Goal: Navigation & Orientation: Go to known website

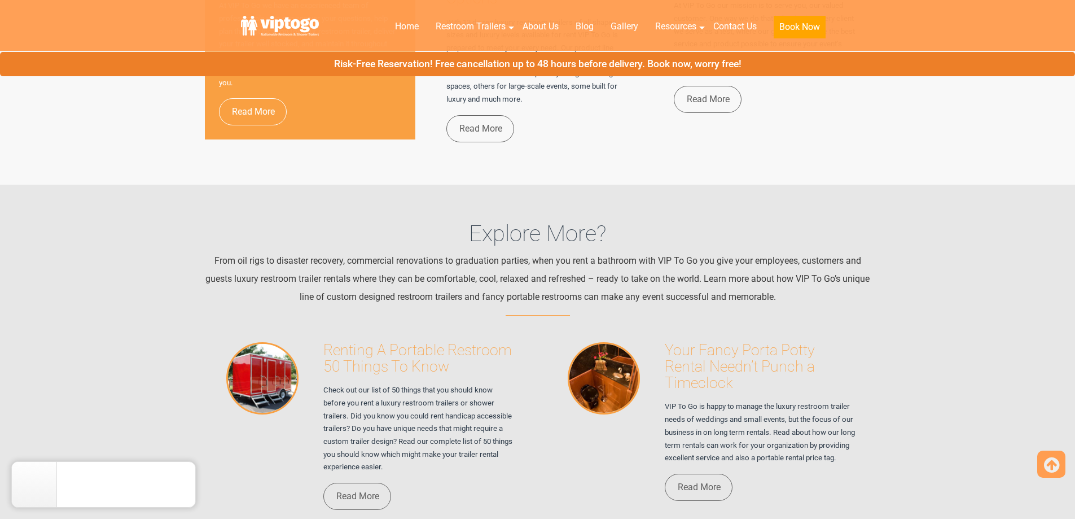
scroll to position [6844, 0]
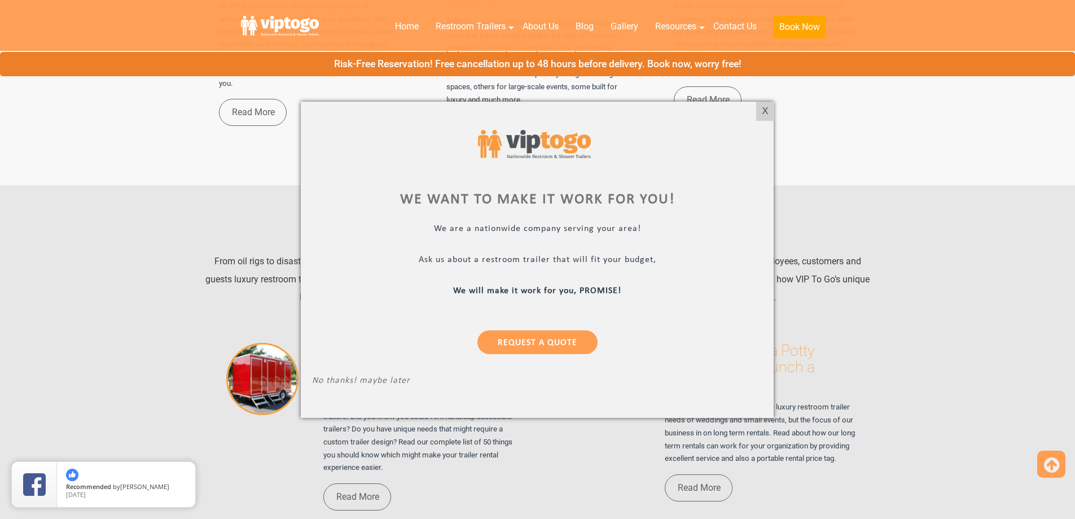
click at [767, 113] on div "X" at bounding box center [764, 111] width 17 height 19
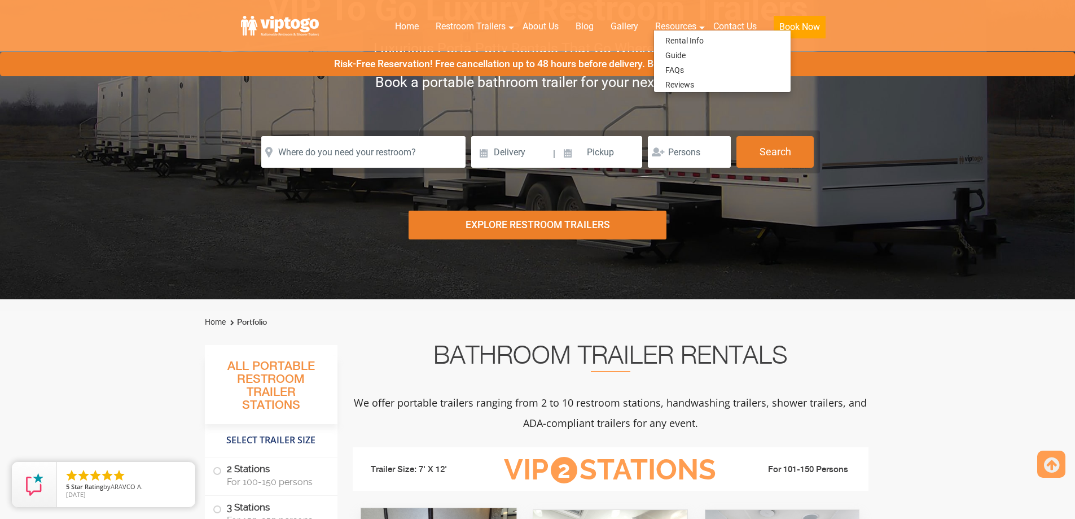
scroll to position [339, 0]
